Goal: Task Accomplishment & Management: Complete application form

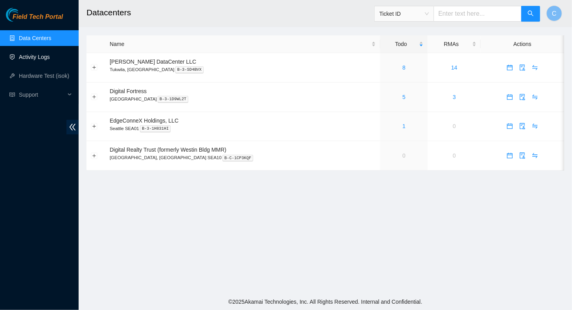
click at [35, 55] on link "Activity Logs" at bounding box center [34, 57] width 31 height 6
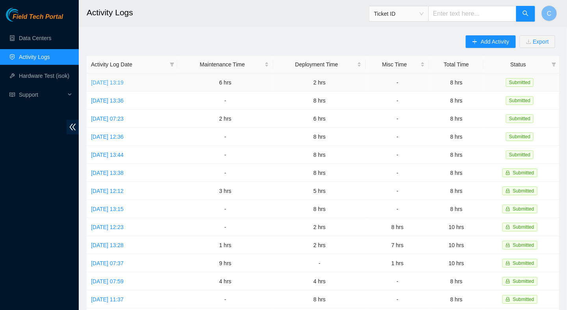
click at [119, 79] on link "[DATE] 13:19" at bounding box center [107, 82] width 33 height 6
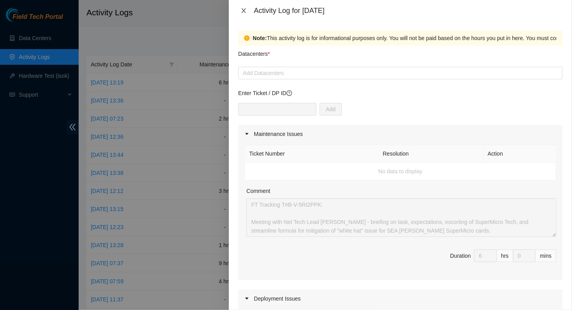
click at [241, 10] on icon "close" at bounding box center [244, 10] width 6 height 6
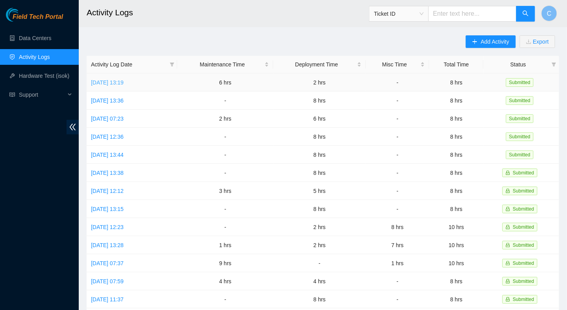
click at [107, 85] on link "[DATE] 13:19" at bounding box center [107, 82] width 33 height 6
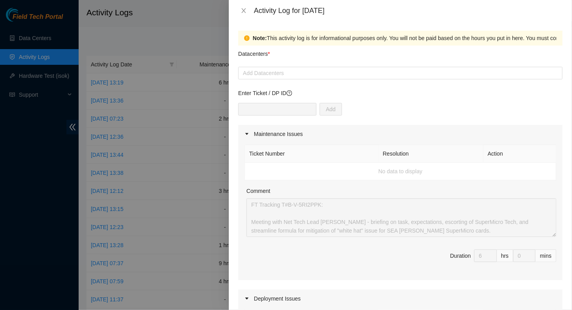
click at [244, 204] on div "Ticket Number Resolution Action No data to display Comment Duration 6 hrs 0 mins" at bounding box center [400, 211] width 325 height 137
drag, startPoint x: 426, startPoint y: 112, endPoint x: 422, endPoint y: 175, distance: 63.5
click at [426, 111] on div "Add" at bounding box center [400, 114] width 325 height 22
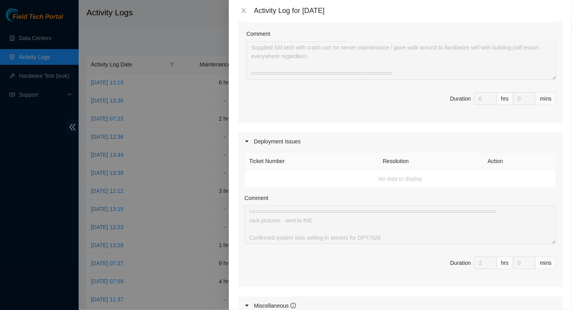
scroll to position [43, 0]
click at [244, 10] on icon "close" at bounding box center [244, 10] width 4 height 5
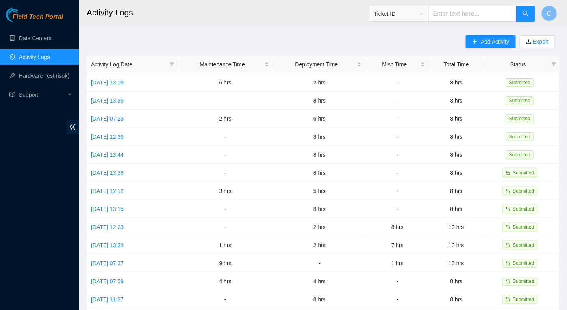
drag, startPoint x: 243, startPoint y: 9, endPoint x: 248, endPoint y: 13, distance: 6.8
click at [243, 10] on h2 "Activity Logs" at bounding box center [280, 12] width 386 height 25
click at [109, 100] on link "[DATE] 13:36" at bounding box center [107, 101] width 33 height 6
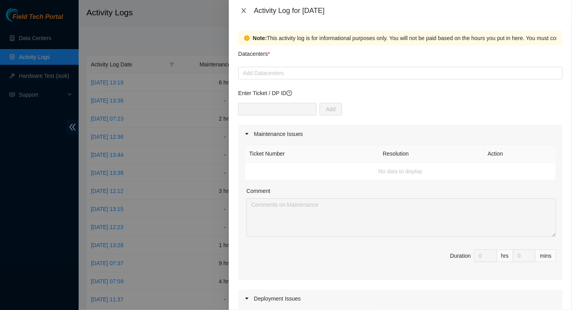
click at [245, 9] on icon "close" at bounding box center [244, 10] width 6 height 6
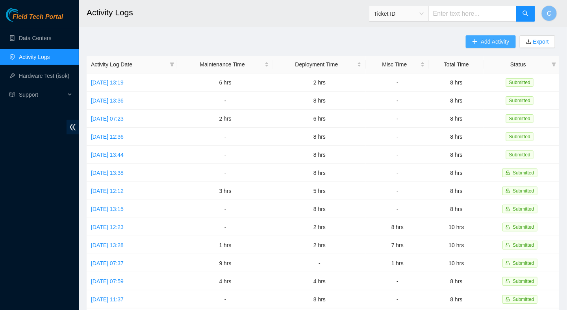
click at [479, 44] on button "Add Activity" at bounding box center [490, 41] width 50 height 13
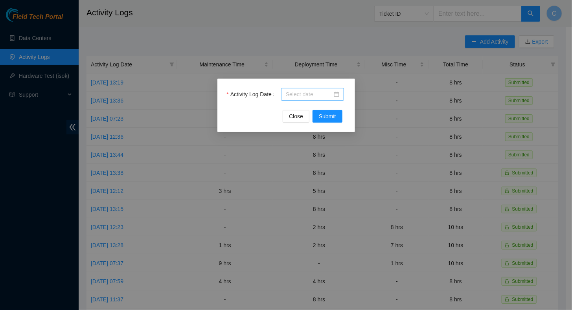
click at [300, 94] on input "Activity Log Date" at bounding box center [309, 94] width 46 height 9
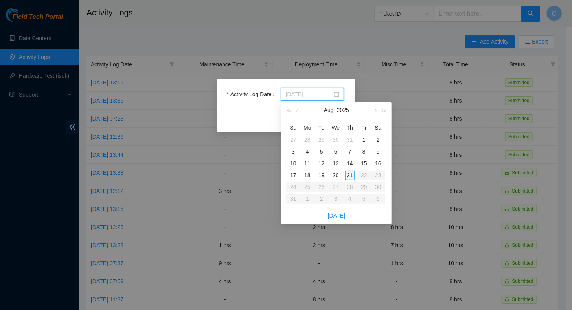
type input "[DATE]"
click at [350, 176] on div "21" at bounding box center [349, 175] width 9 height 9
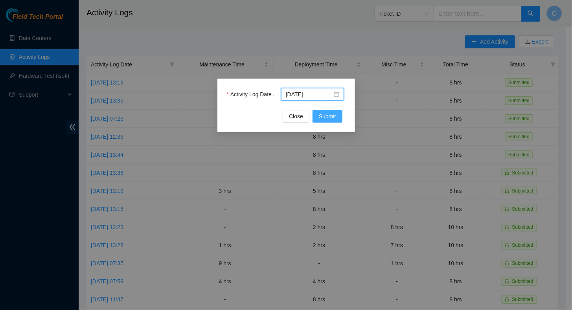
click at [329, 117] on span "Submit" at bounding box center [327, 116] width 17 height 9
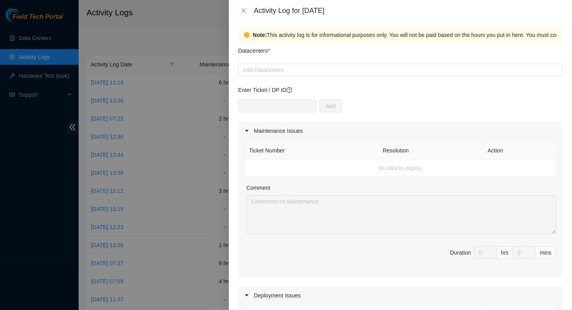
scroll to position [0, 0]
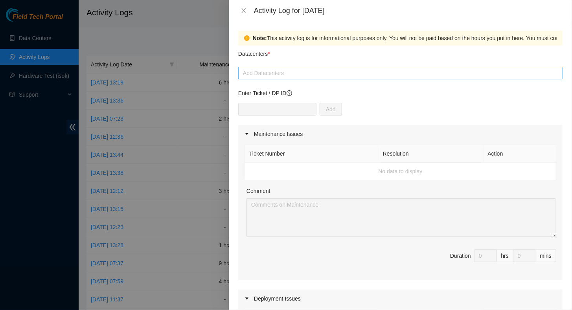
click at [267, 76] on div at bounding box center [400, 72] width 321 height 9
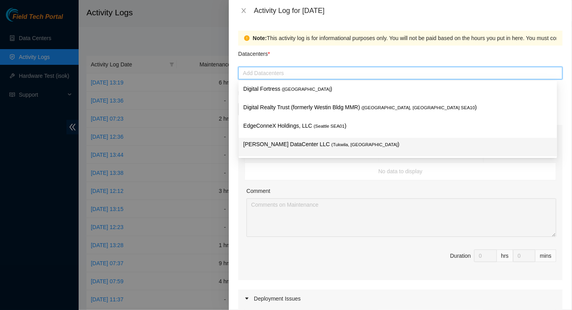
click at [269, 147] on p "[PERSON_NAME] DataCenter LLC ( [GEOGRAPHIC_DATA], [GEOGRAPHIC_DATA] )" at bounding box center [398, 144] width 309 height 9
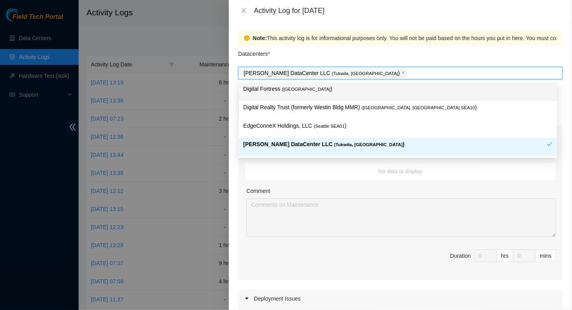
click at [386, 53] on div "Datacenters *" at bounding box center [400, 56] width 325 height 21
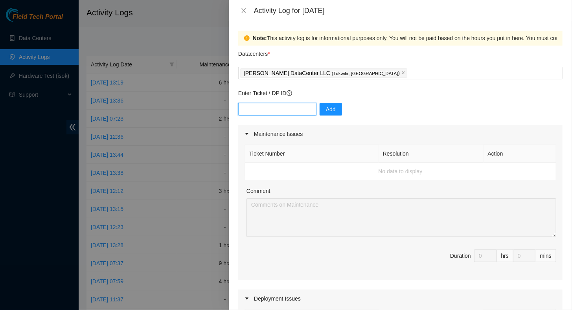
click at [267, 110] on input "text" at bounding box center [277, 109] width 78 height 13
click at [396, 118] on div "Add" at bounding box center [400, 114] width 325 height 22
click at [274, 110] on input "text" at bounding box center [277, 109] width 78 height 13
paste input "T#B-V-5RI2PPK"
type input "T#B-V-5RI2PPK"
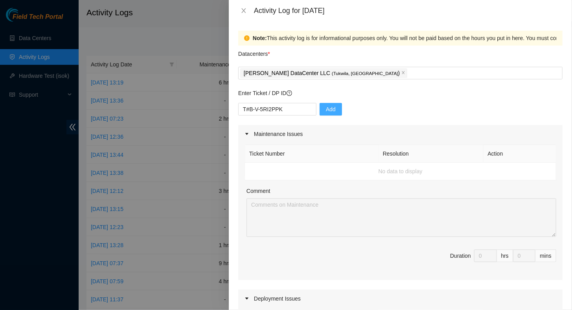
click at [326, 110] on span "Add" at bounding box center [331, 109] width 10 height 9
click at [234, 21] on div "Activity Log for [DATE]" at bounding box center [400, 10] width 343 height 21
click at [271, 110] on input "text" at bounding box center [277, 109] width 78 height 13
paste input "T#B-V-5RI2PPK"
type input "T#B-V-5RI2PPK"
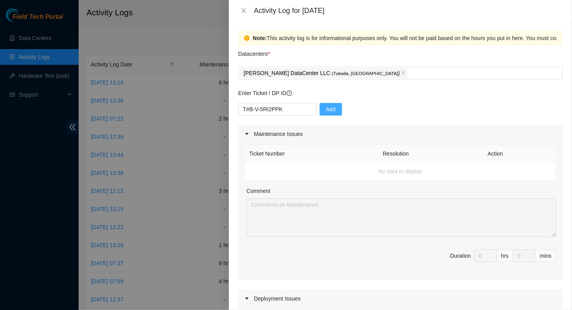
click at [326, 110] on span "Add" at bounding box center [331, 109] width 10 height 9
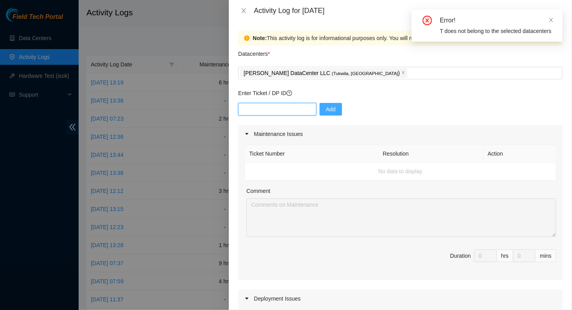
click at [254, 107] on input "text" at bounding box center [277, 109] width 78 height 13
paste input "T#B-V-5RI2PPK"
type input "T#B-V-5RI2PPKT#B-V-5RI2PPK"
drag, startPoint x: 304, startPoint y: 110, endPoint x: 179, endPoint y: 96, distance: 125.9
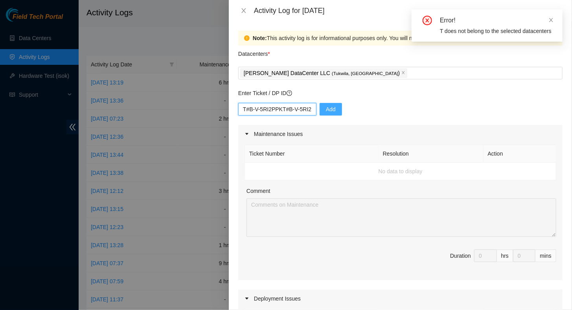
click at [179, 96] on div "Activity Log for [DATE] Note: This activity log is for informational purposes o…" at bounding box center [286, 155] width 572 height 310
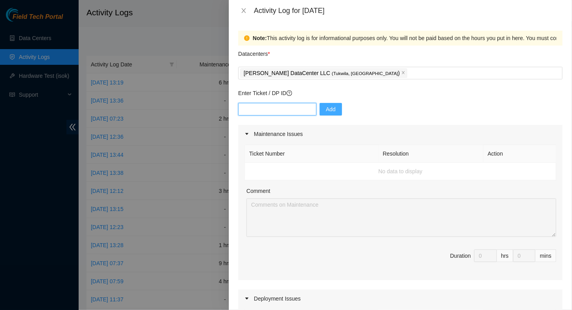
paste input "T#B-V-5RI2PPK"
drag, startPoint x: 249, startPoint y: 110, endPoint x: 230, endPoint y: 109, distance: 18.5
click at [230, 109] on div "Note: This activity log is for informational purposes only. You will not be pai…" at bounding box center [400, 165] width 343 height 289
type input "B-V-5RI2PPK"
click at [326, 110] on span "Add" at bounding box center [331, 109] width 10 height 9
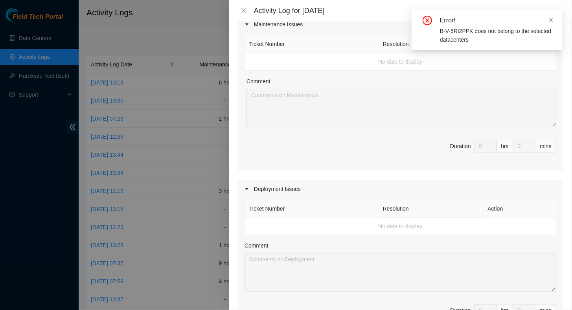
scroll to position [118, 0]
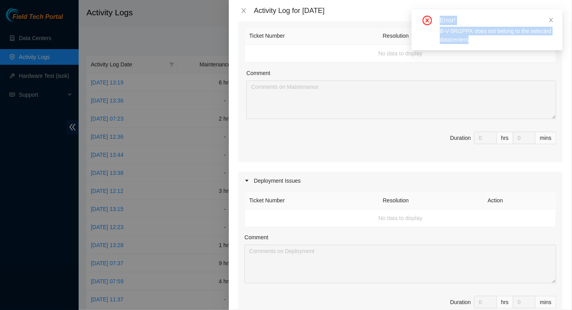
drag, startPoint x: 438, startPoint y: 18, endPoint x: 478, endPoint y: 46, distance: 49.4
click at [478, 46] on div "Error! B-V-5RI2PPK does not belong to the selected datacenters" at bounding box center [487, 29] width 151 height 41
copy div "Error! B-V-5RI2PPK does not belong to the selected datacenters"
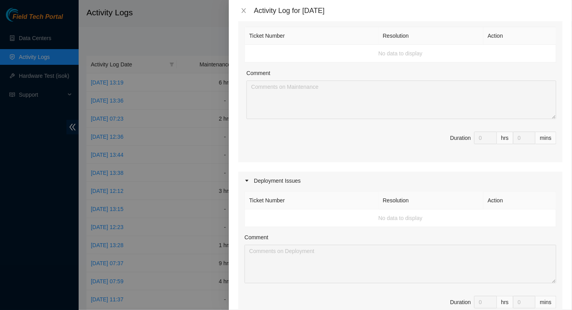
scroll to position [0, 0]
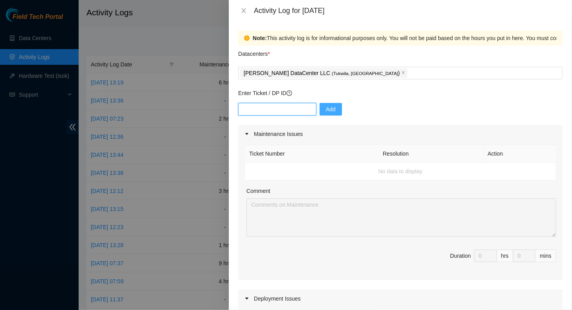
click at [259, 113] on input "text" at bounding box center [277, 109] width 78 height 13
paste input "SI-00022614"
type input "SI-00022614"
click at [331, 107] on button "Add" at bounding box center [331, 109] width 22 height 13
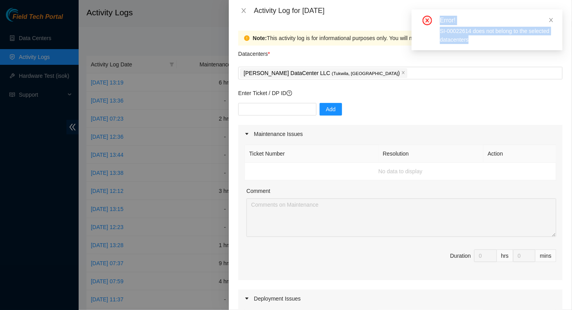
drag, startPoint x: 481, startPoint y: 41, endPoint x: 439, endPoint y: 18, distance: 47.2
click at [439, 18] on div "Error! SI-00022614 does not belong to the selected datacenters" at bounding box center [487, 30] width 132 height 28
copy div "Error! SI-00022614 does not belong to the selected datacenters"
